Goal: Task Accomplishment & Management: Manage account settings

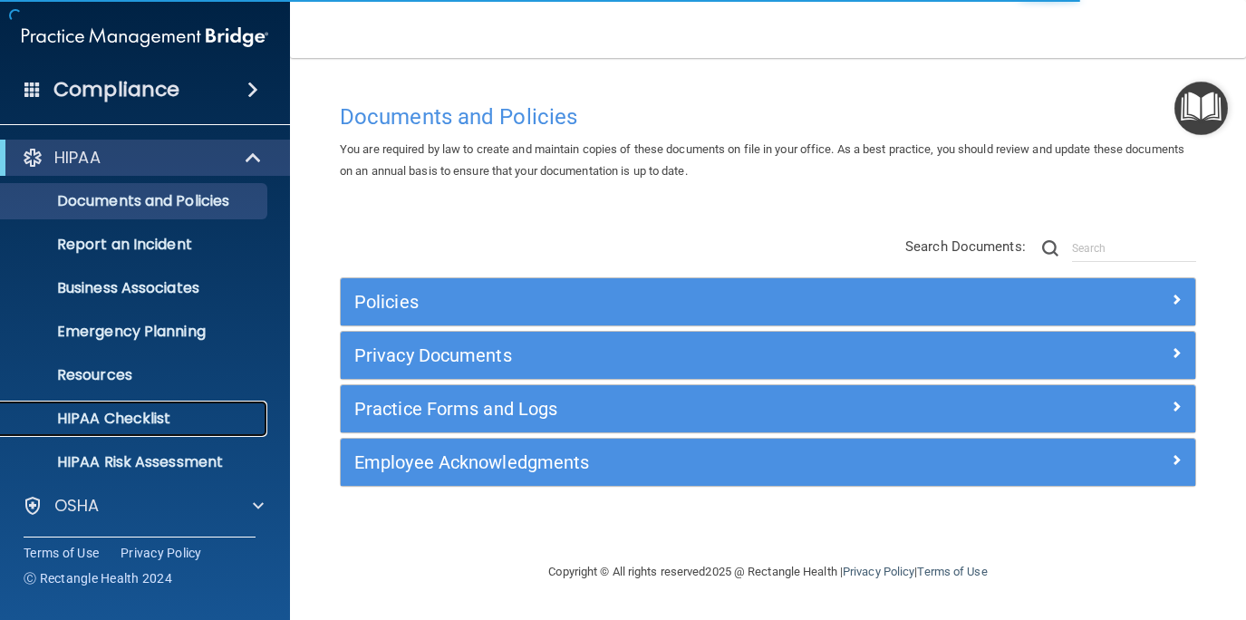
click at [136, 422] on p "HIPAA Checklist" at bounding box center [135, 419] width 247 height 18
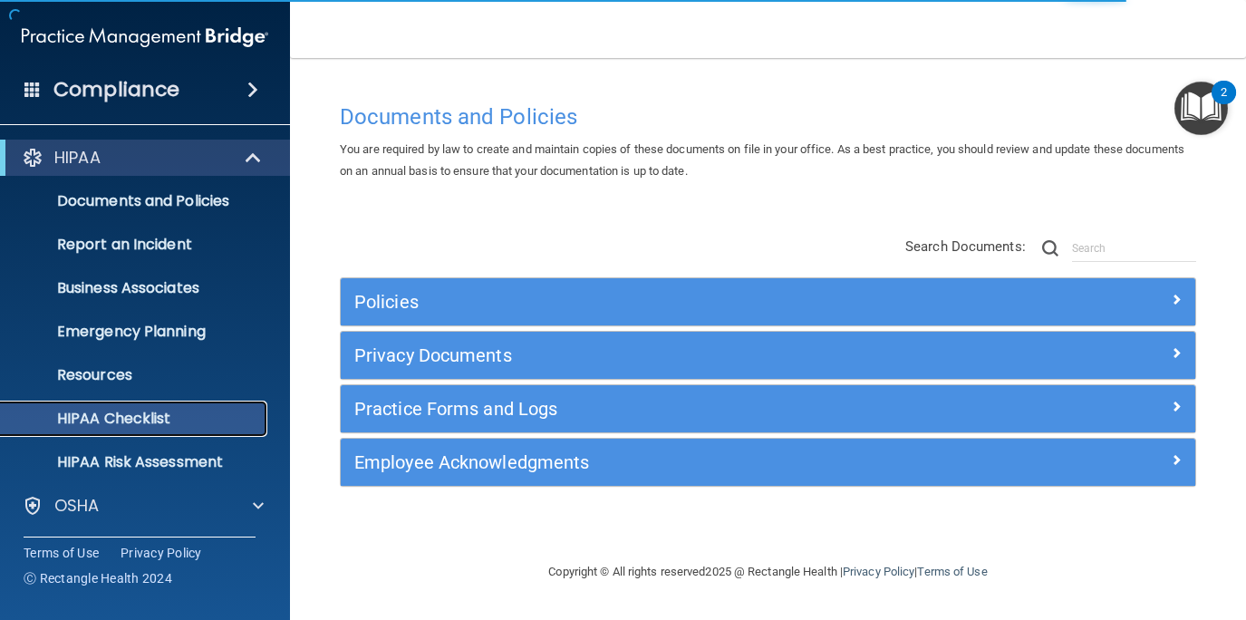
scroll to position [131, 0]
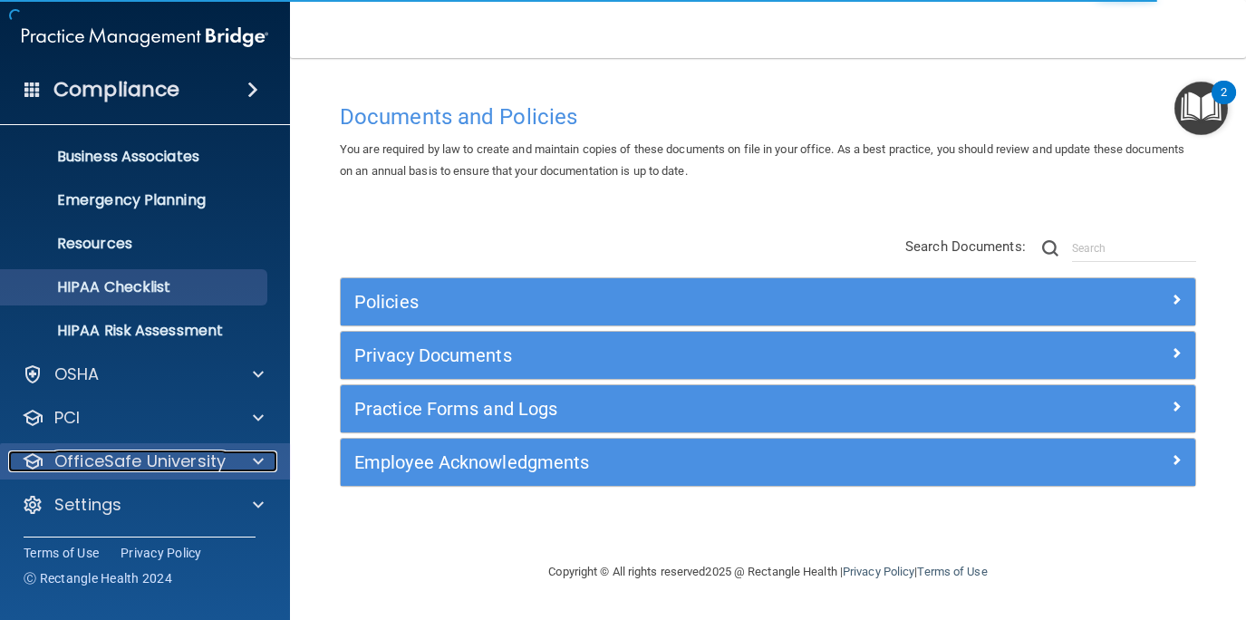
click at [150, 457] on p "OfficeSafe University" at bounding box center [139, 461] width 171 height 22
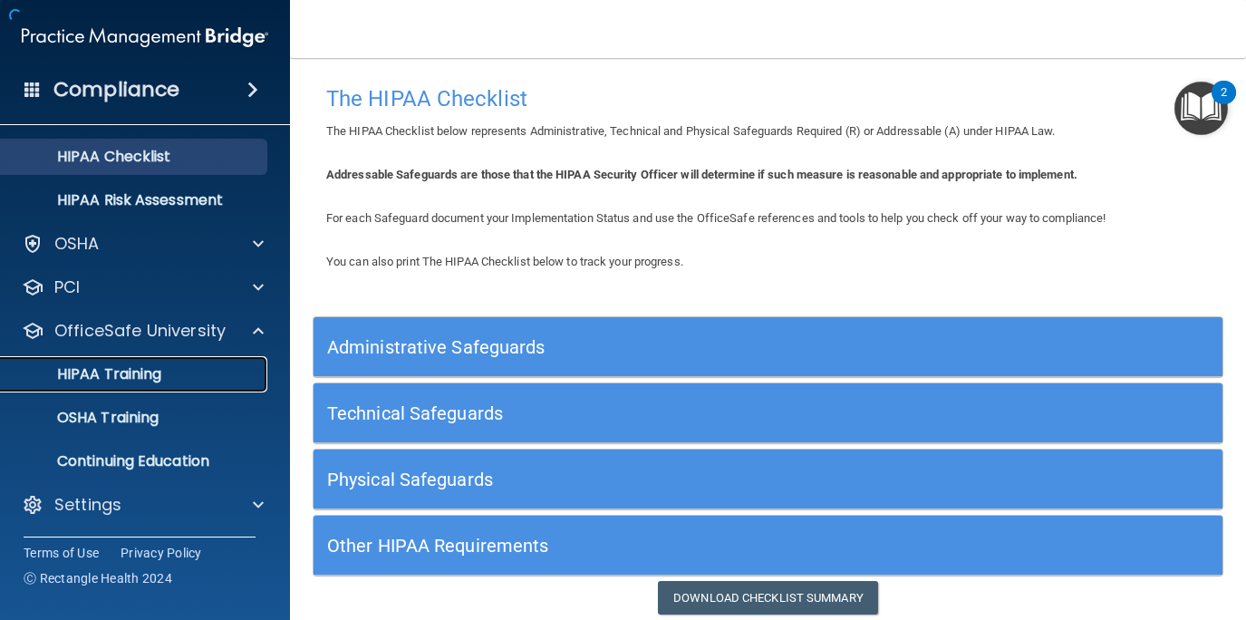
click at [159, 369] on p "HIPAA Training" at bounding box center [87, 374] width 150 height 18
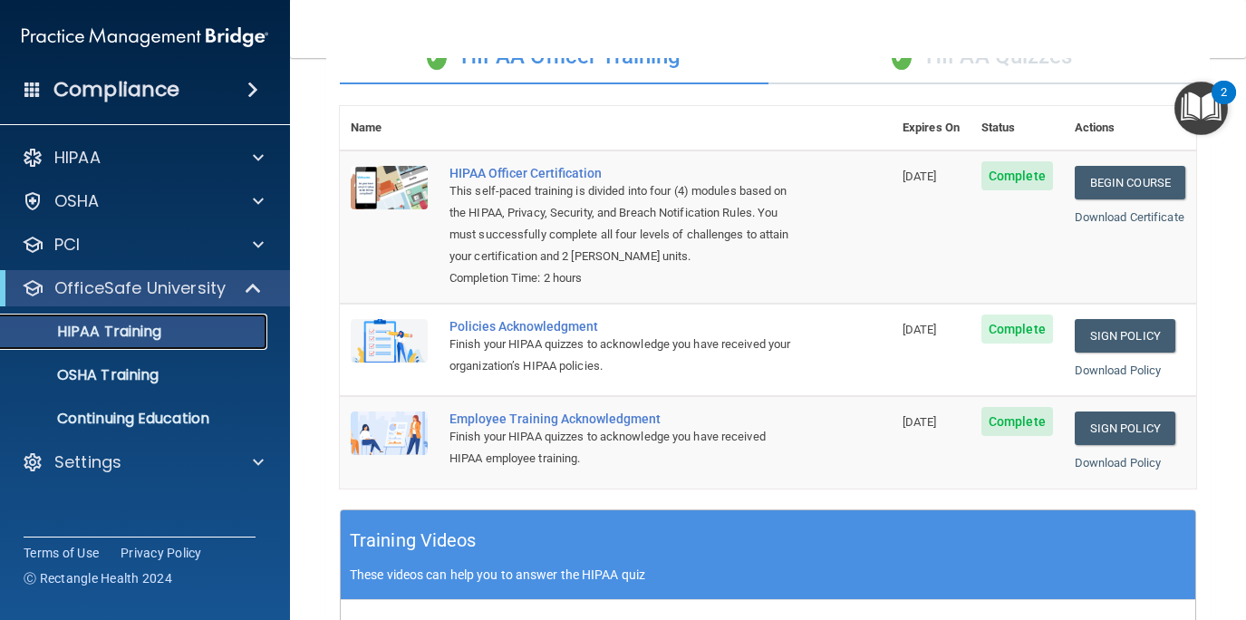
scroll to position [165, 0]
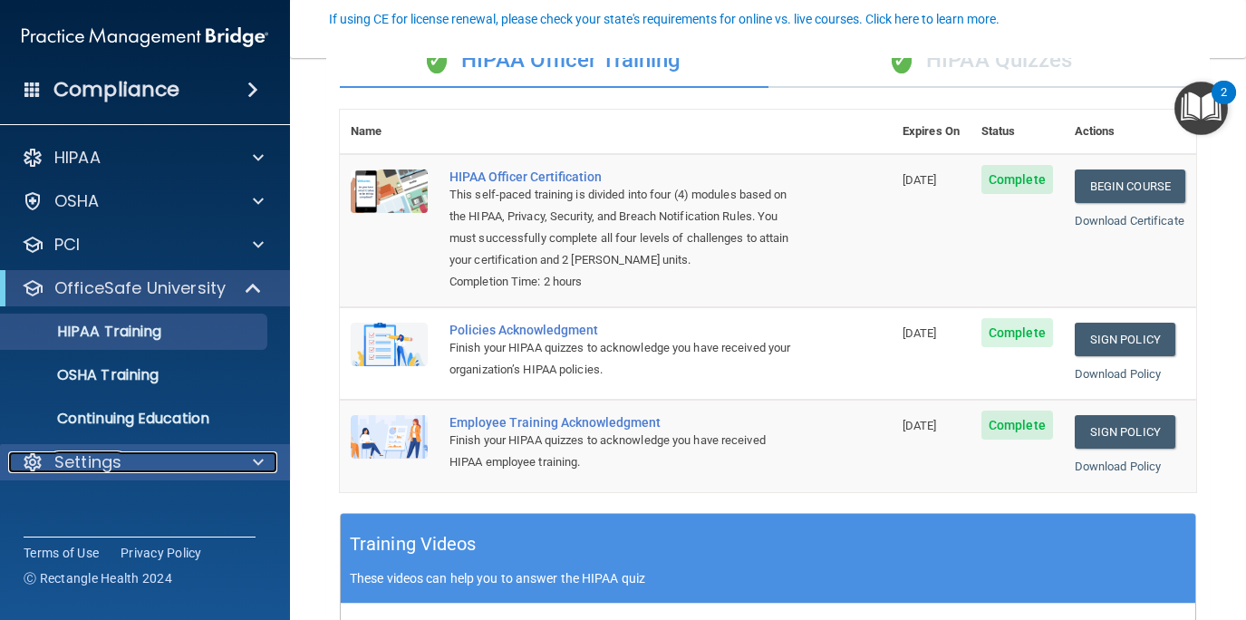
click at [128, 470] on div "Settings" at bounding box center [120, 462] width 225 height 22
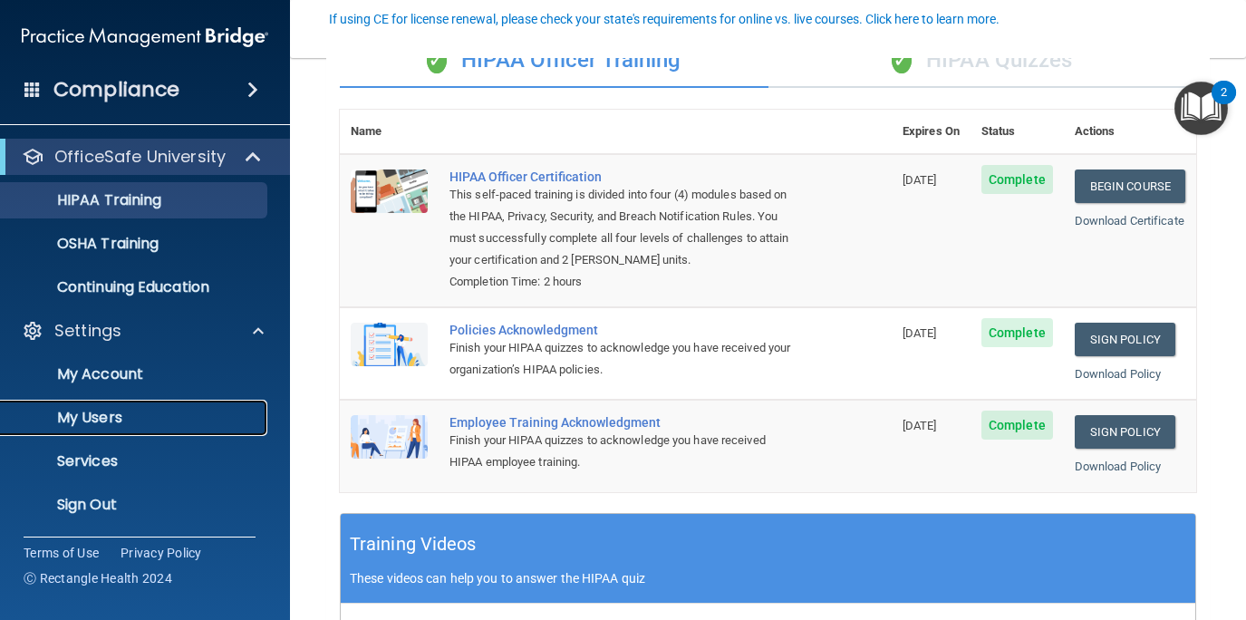
click at [112, 416] on p "My Users" at bounding box center [135, 418] width 247 height 18
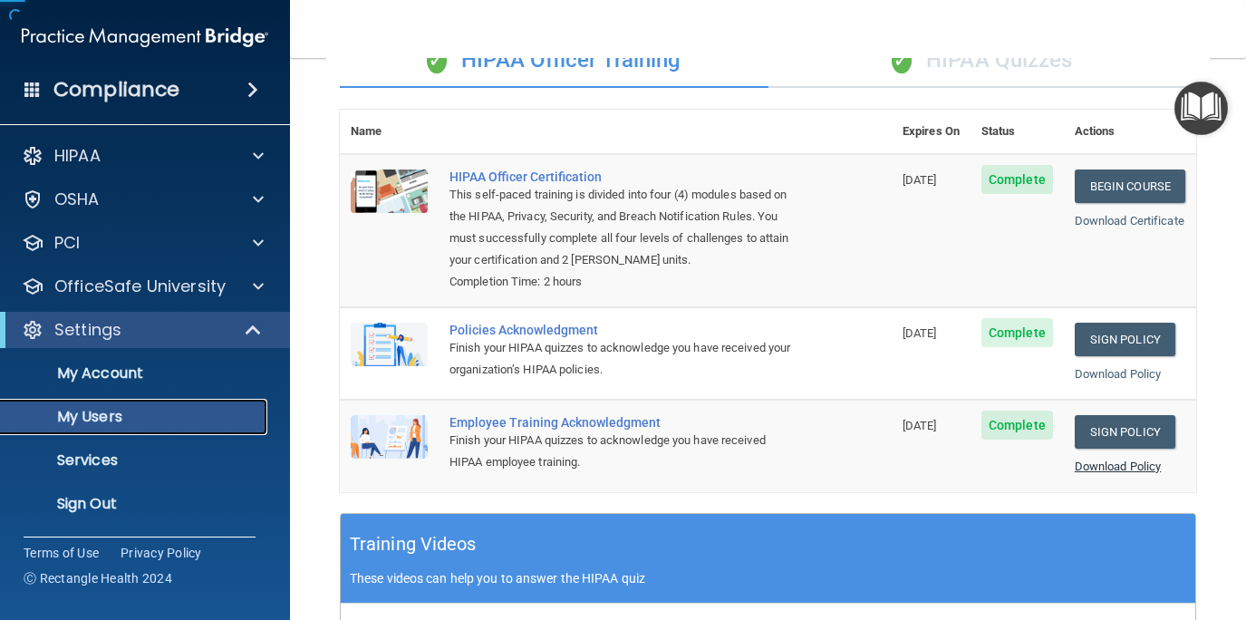
scroll to position [2, 0]
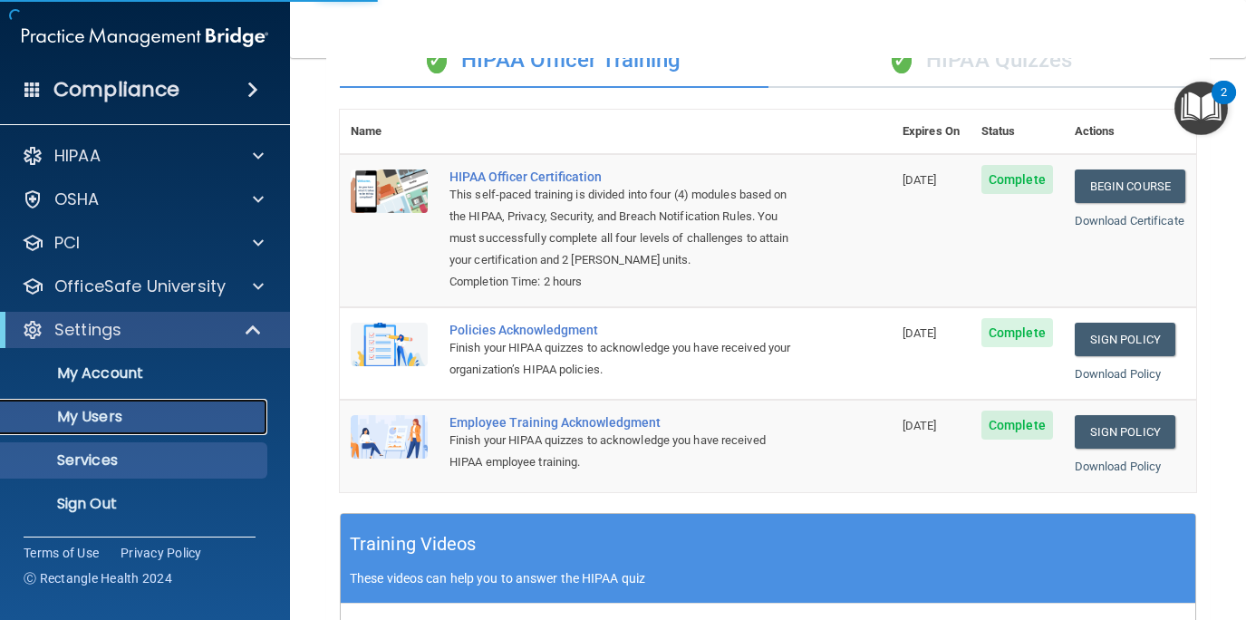
select select "20"
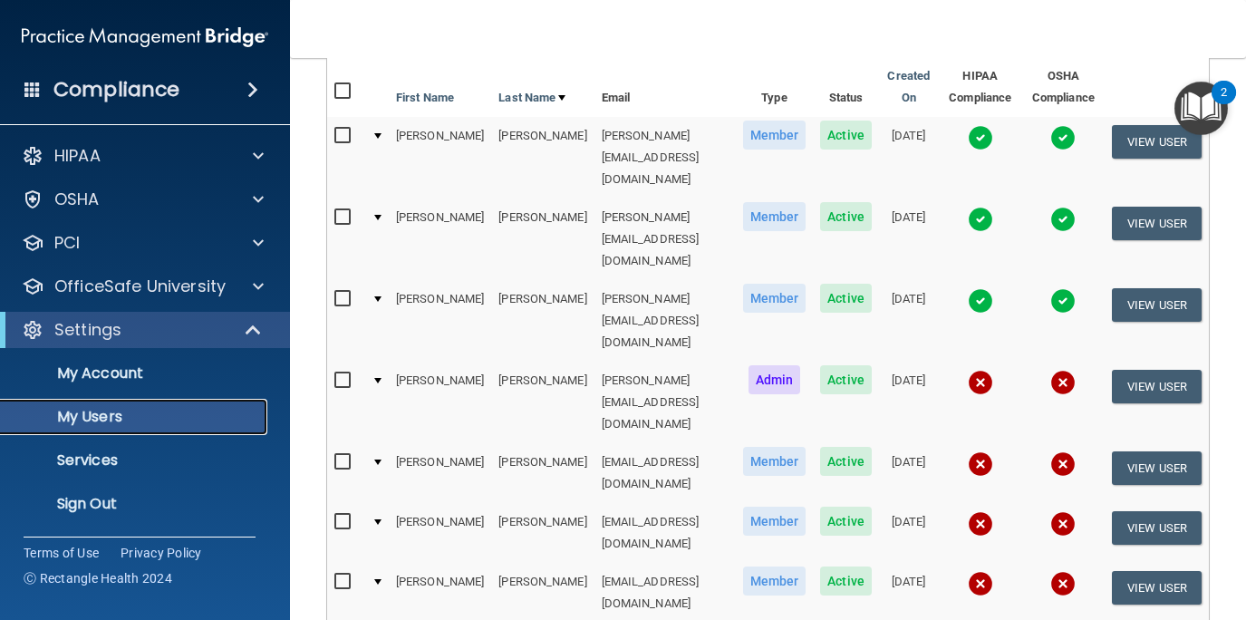
scroll to position [205, 0]
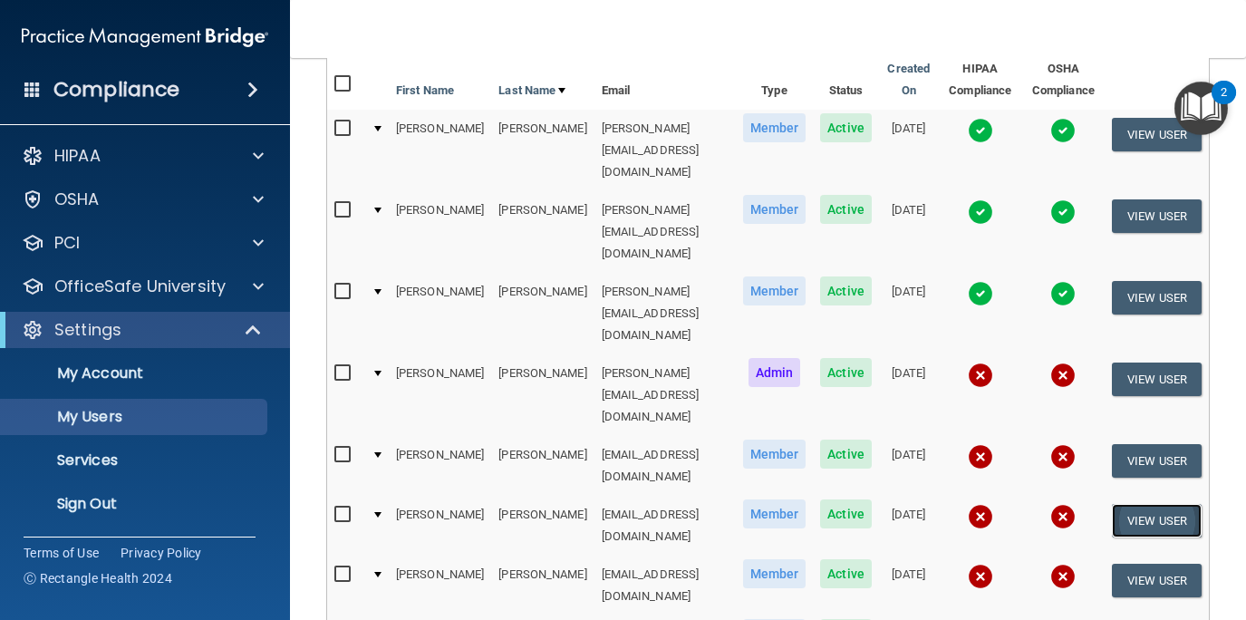
click at [1150, 504] on button "View User" at bounding box center [1157, 521] width 90 height 34
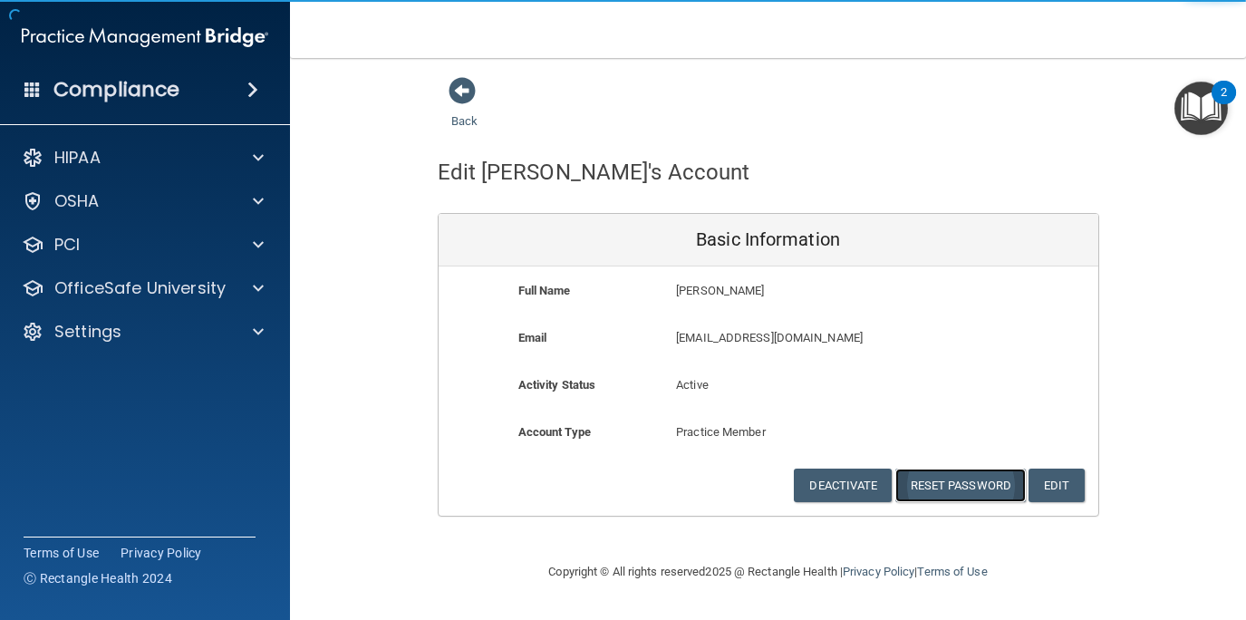
click at [951, 484] on button "Reset Password" at bounding box center [961, 486] width 131 height 34
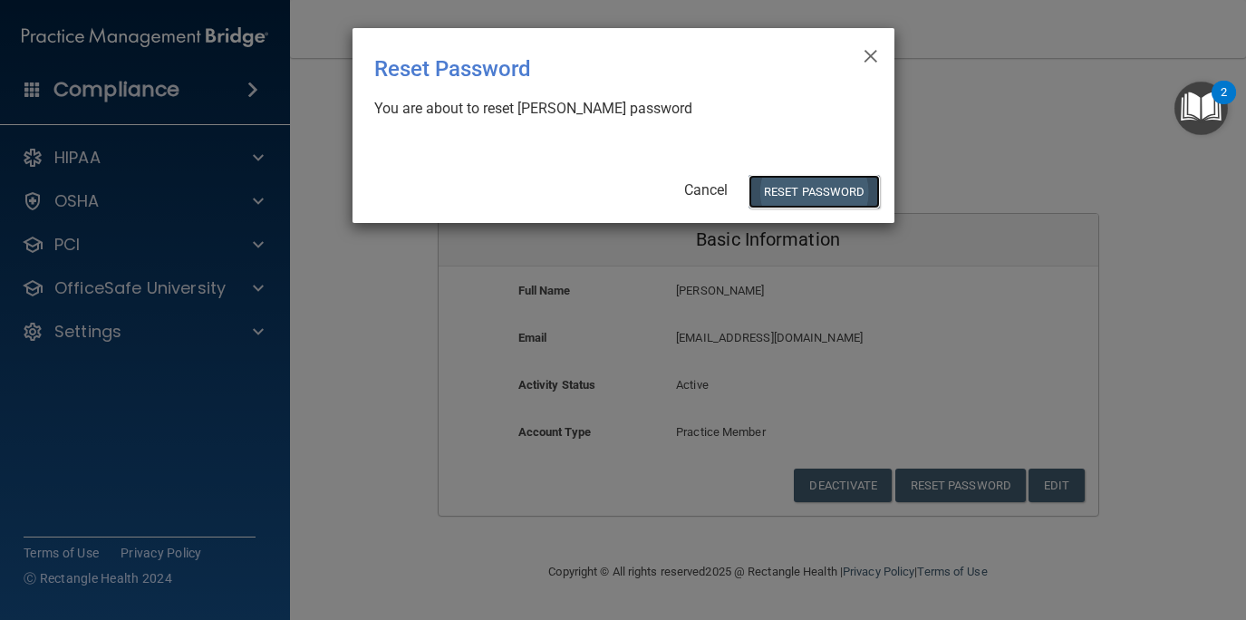
click at [798, 179] on button "Reset Password" at bounding box center [814, 192] width 131 height 34
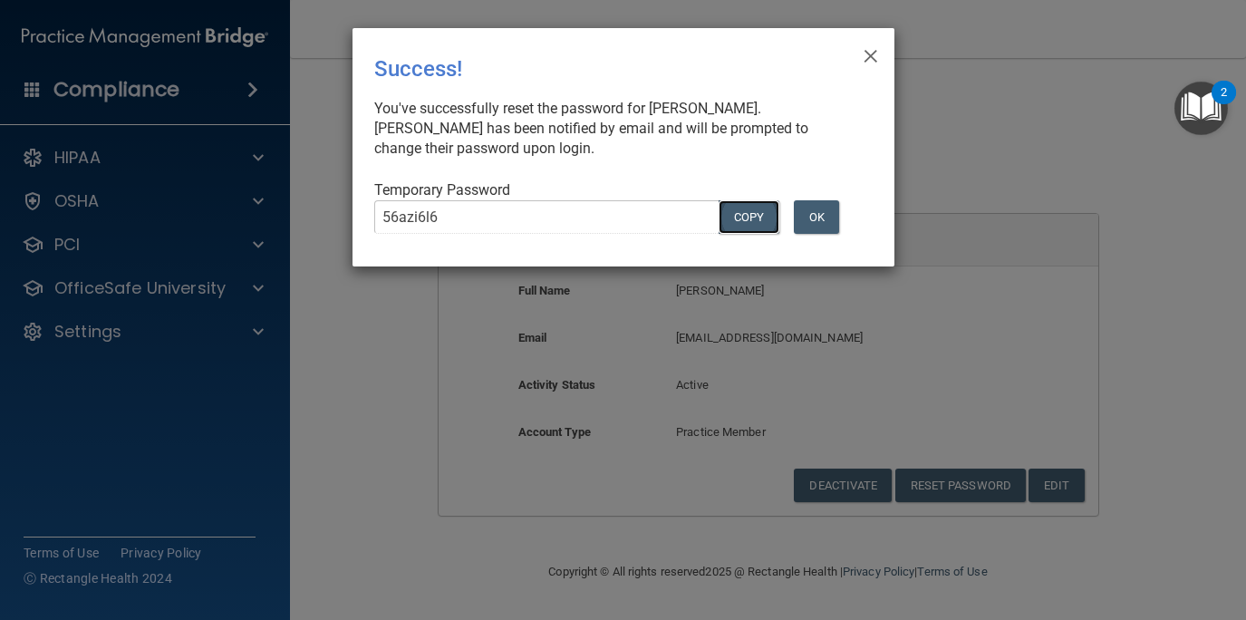
click at [751, 224] on button "COPY" at bounding box center [749, 217] width 60 height 34
click at [820, 214] on button "OK" at bounding box center [816, 217] width 45 height 34
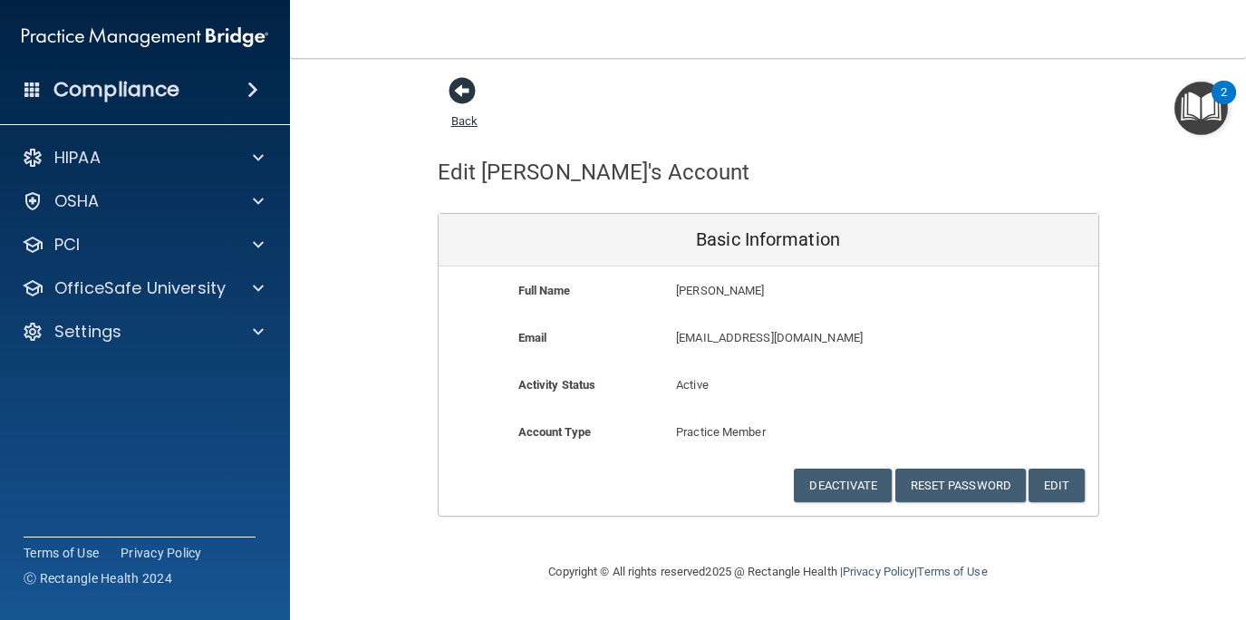
click at [460, 96] on span at bounding box center [462, 90] width 27 height 27
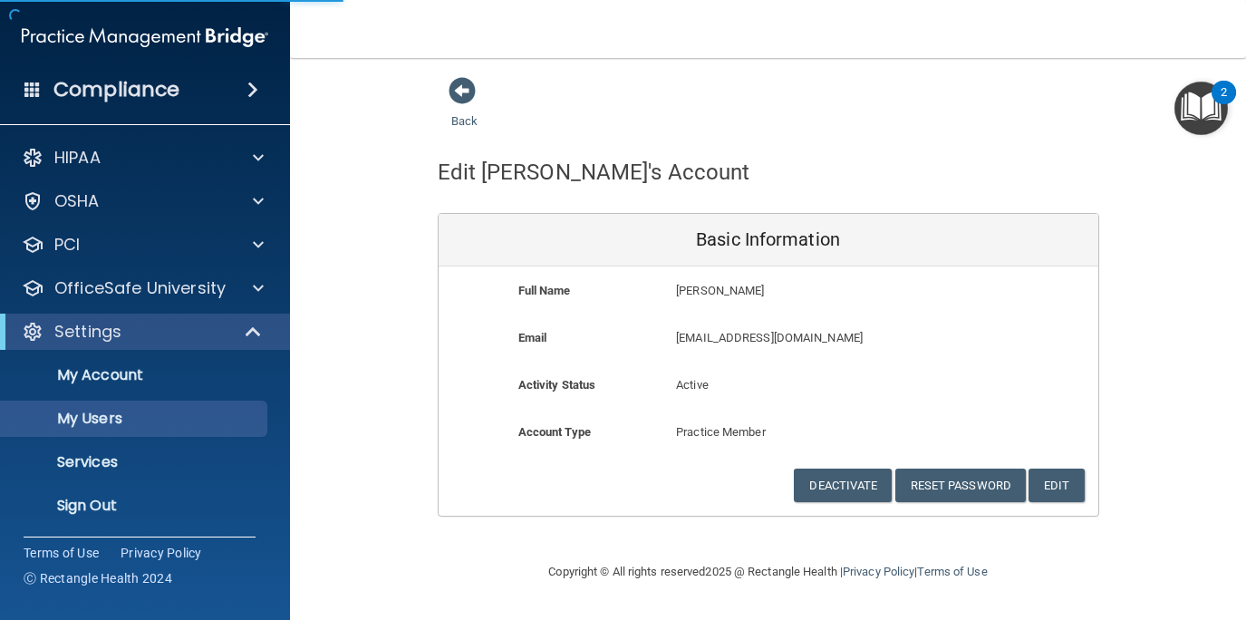
select select "20"
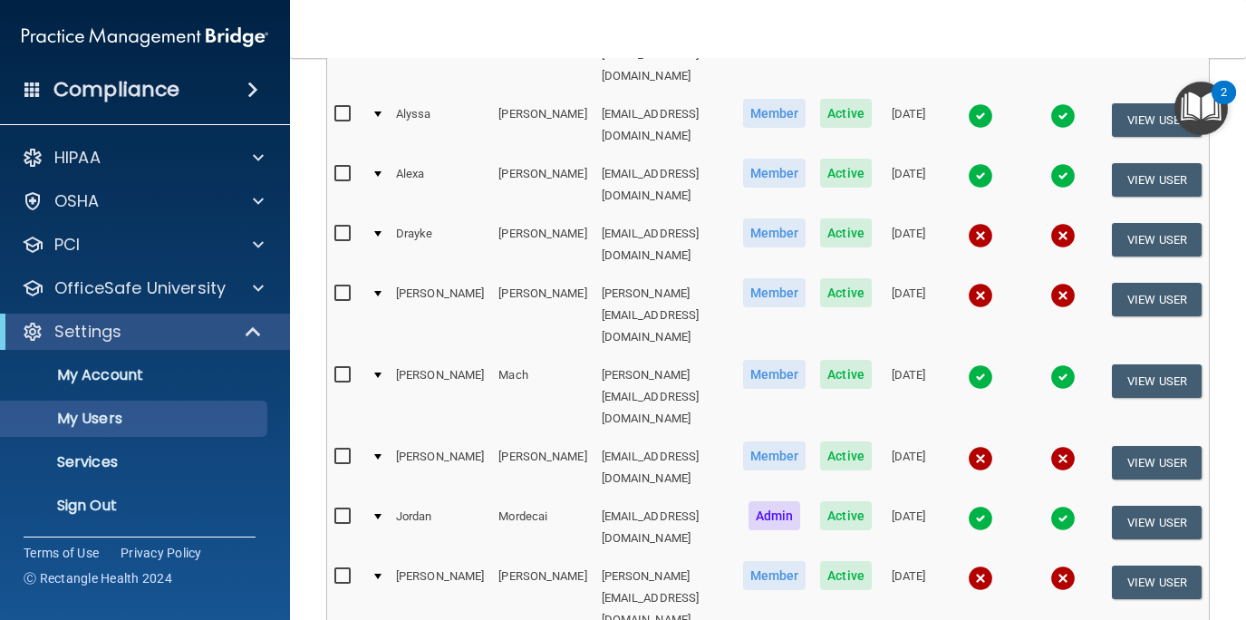
scroll to position [808, 0]
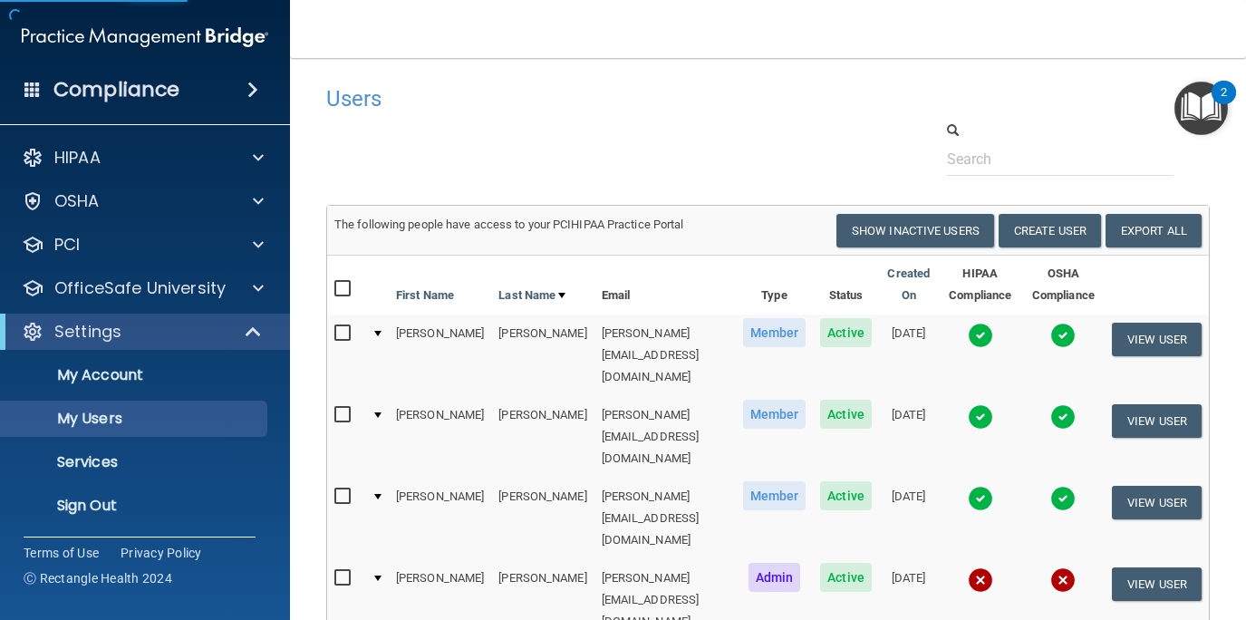
select select "20"
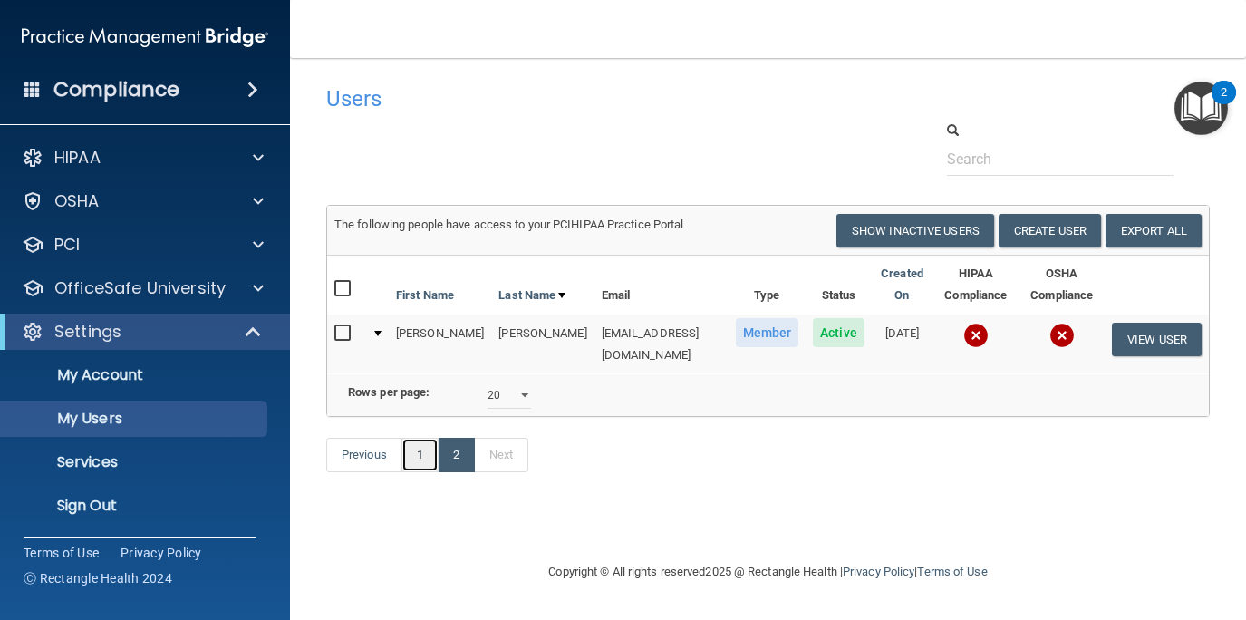
click at [417, 439] on link "1" at bounding box center [420, 455] width 37 height 34
select select "20"
